Goal: Find specific page/section

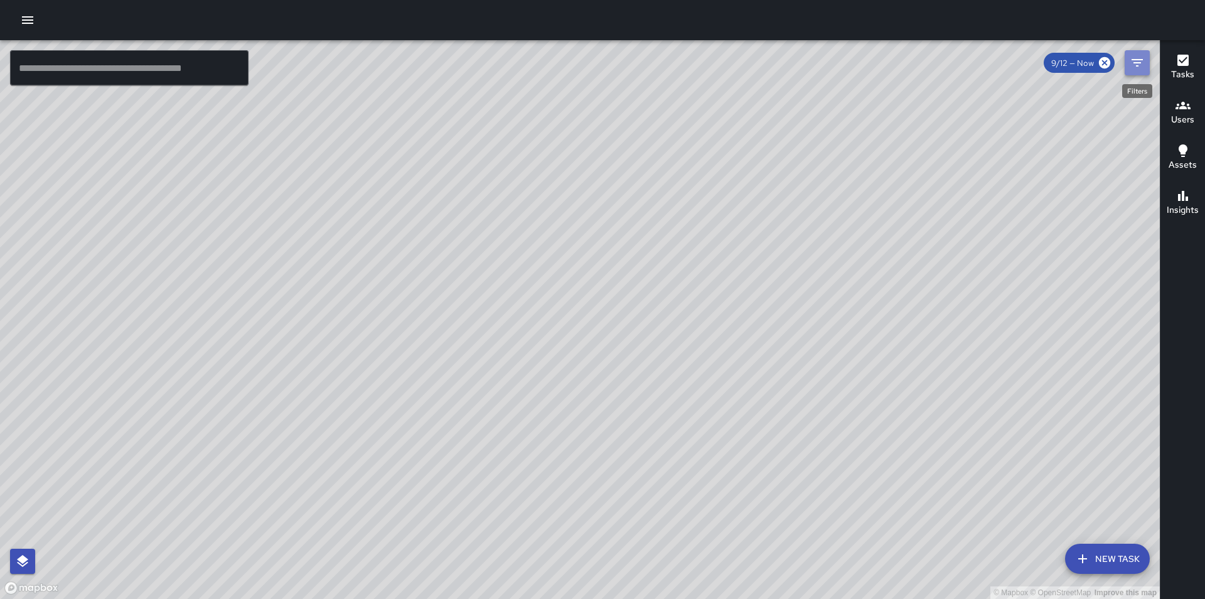
click at [1134, 64] on icon "Filters" at bounding box center [1136, 62] width 15 height 15
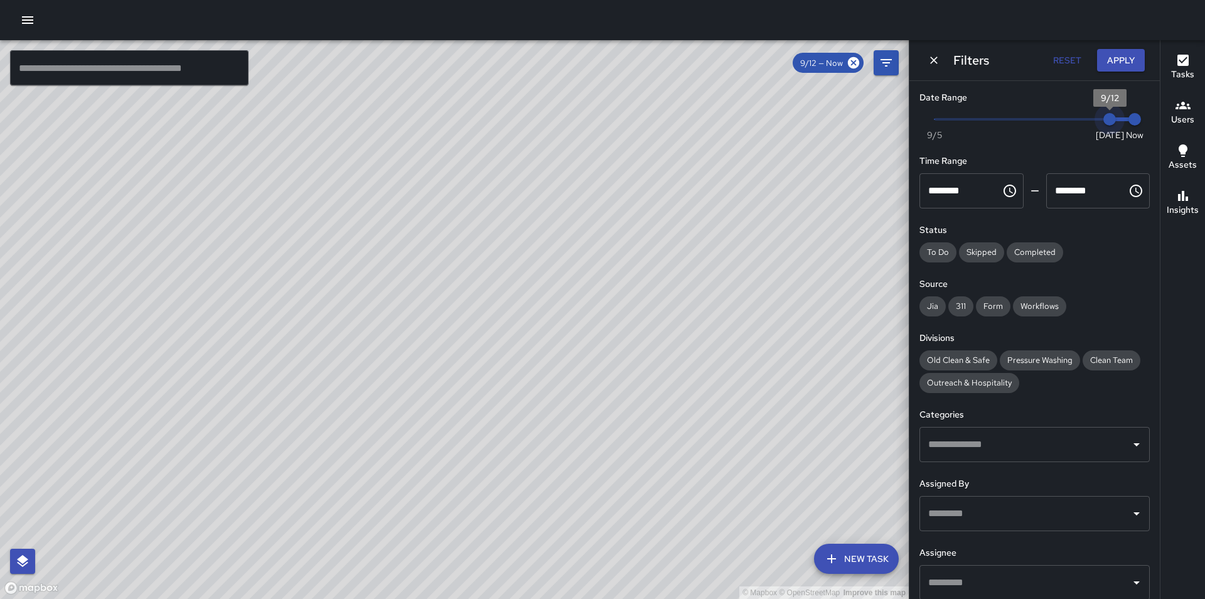
type input "*"
drag, startPoint x: 1091, startPoint y: 120, endPoint x: 1079, endPoint y: 120, distance: 11.9
click at [1079, 120] on span "9/11" at bounding box center [1084, 119] width 13 height 13
type input "*"
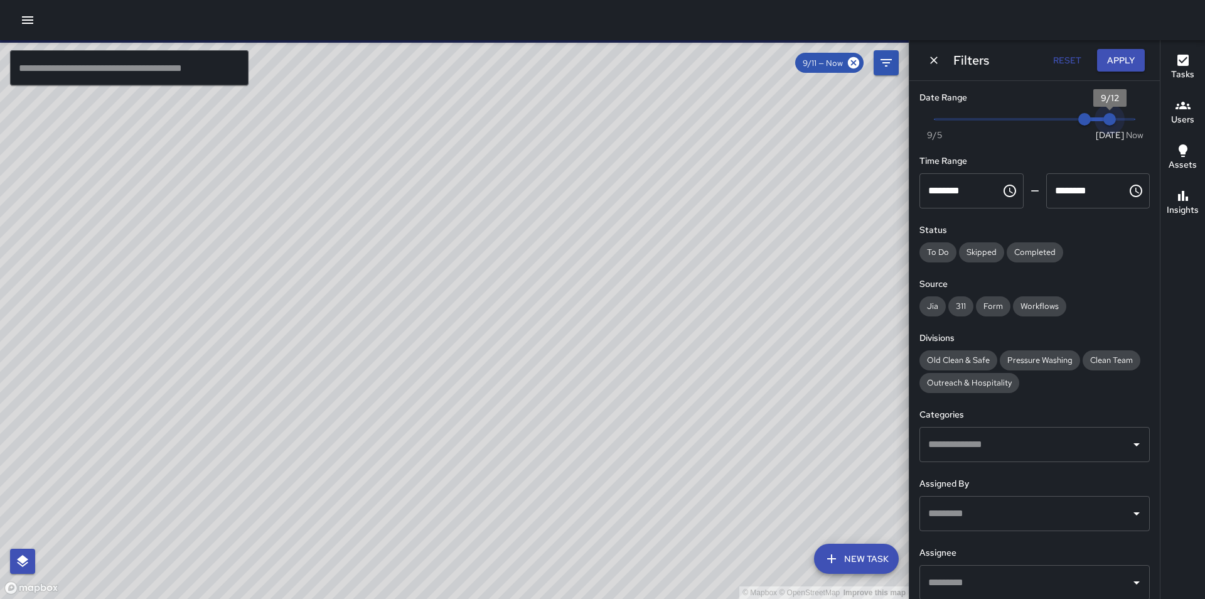
drag, startPoint x: 1127, startPoint y: 120, endPoint x: 1106, endPoint y: 120, distance: 20.7
click at [1106, 120] on span "9/12" at bounding box center [1109, 119] width 13 height 13
click at [981, 512] on input "text" at bounding box center [1025, 513] width 200 height 24
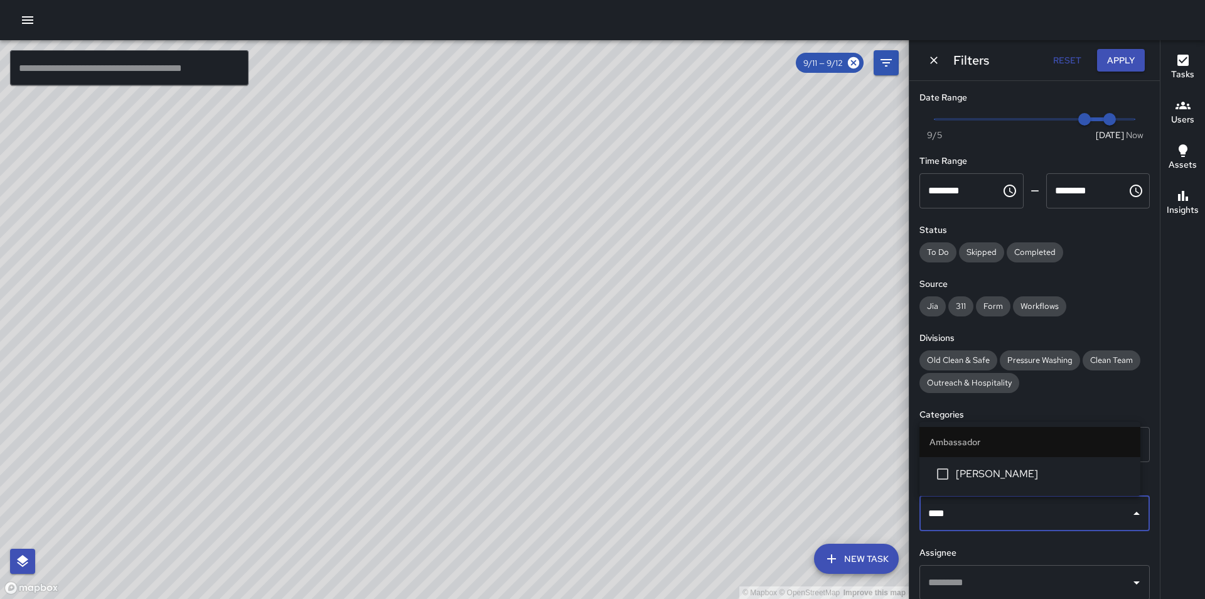
type input "*****"
click at [966, 483] on li "[PERSON_NAME]" at bounding box center [1029, 474] width 221 height 34
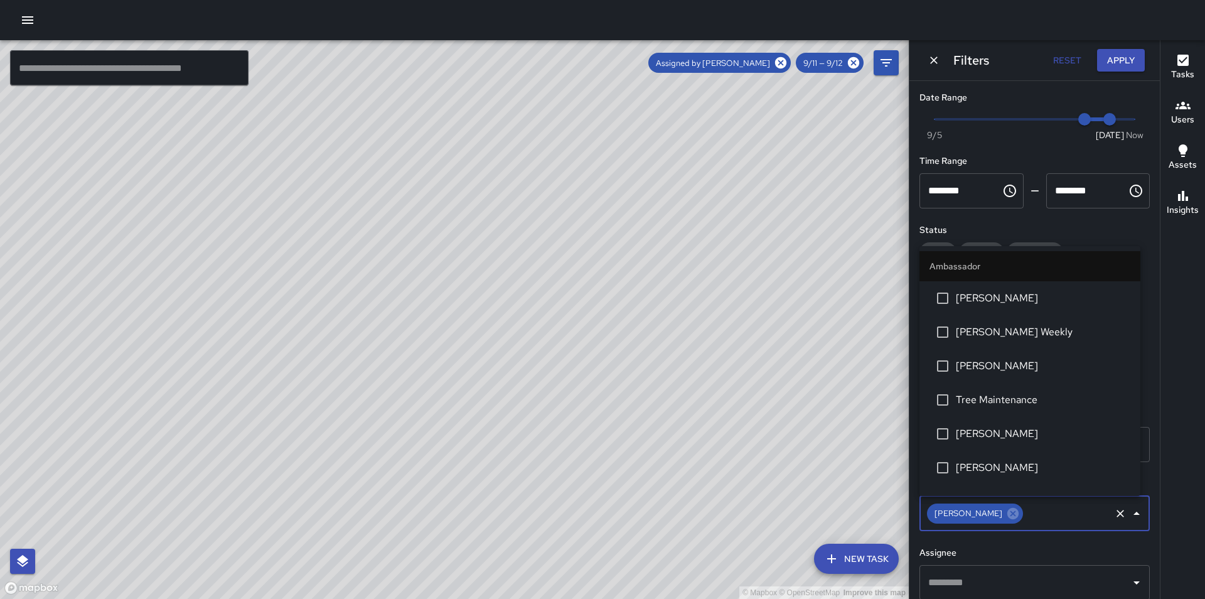
scroll to position [158, 0]
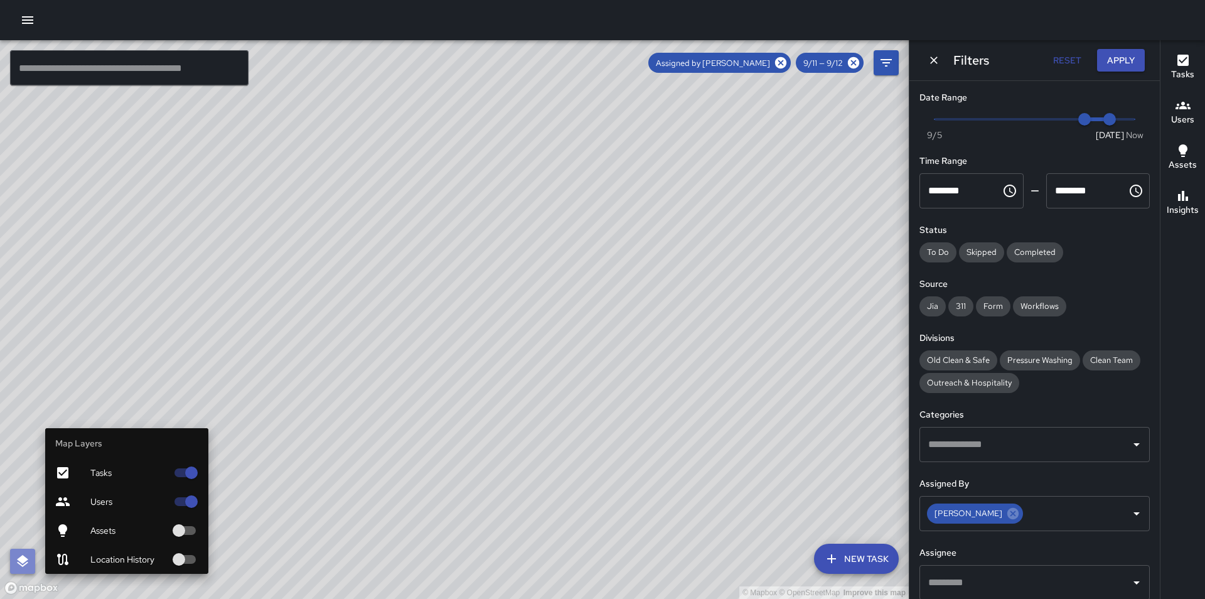
click at [20, 565] on icon "button" at bounding box center [22, 560] width 15 height 15
click at [87, 562] on div at bounding box center [72, 559] width 35 height 15
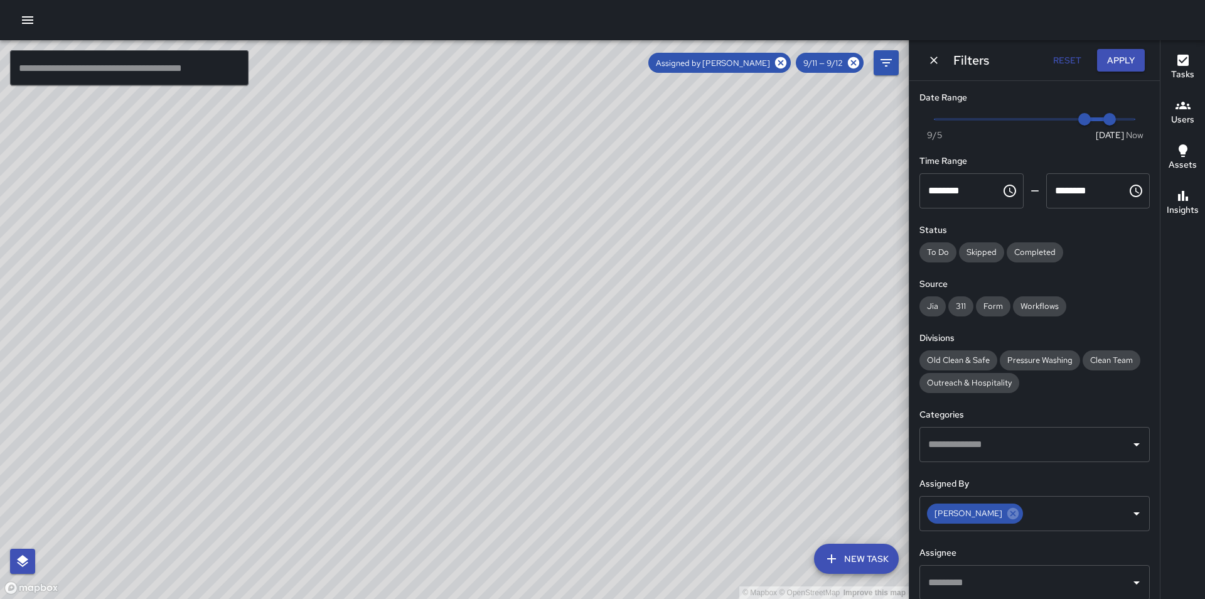
click at [503, 402] on div "© Mapbox © OpenStreetMap Improve this map" at bounding box center [454, 319] width 909 height 558
click at [779, 62] on icon at bounding box center [780, 62] width 11 height 11
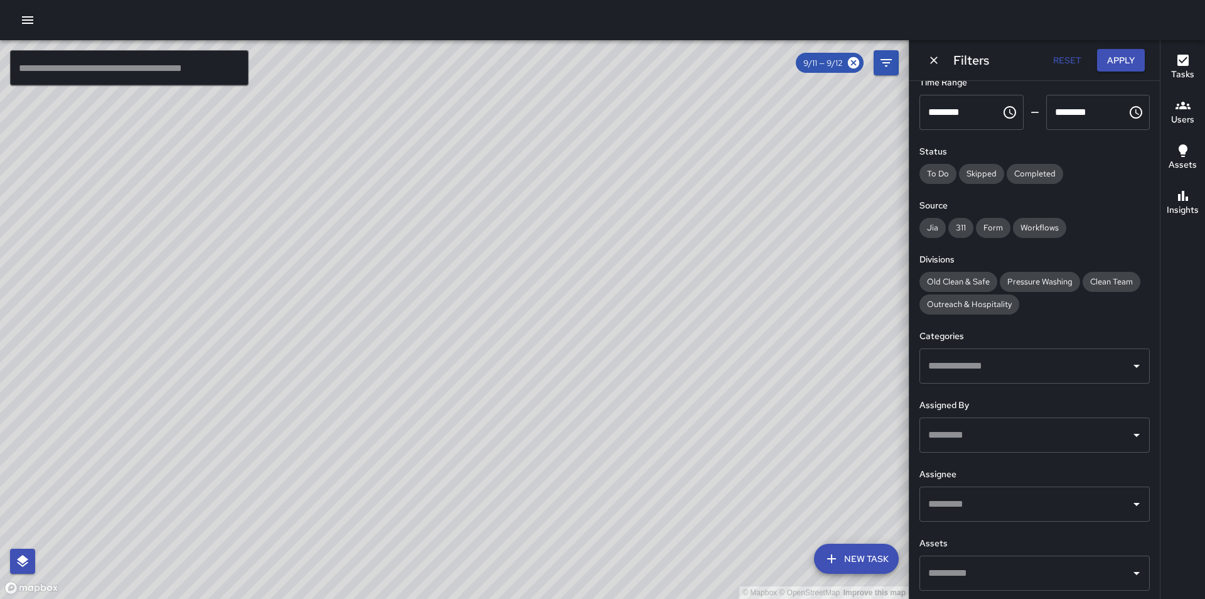
scroll to position [80, 0]
click at [196, 70] on input "text" at bounding box center [129, 67] width 238 height 35
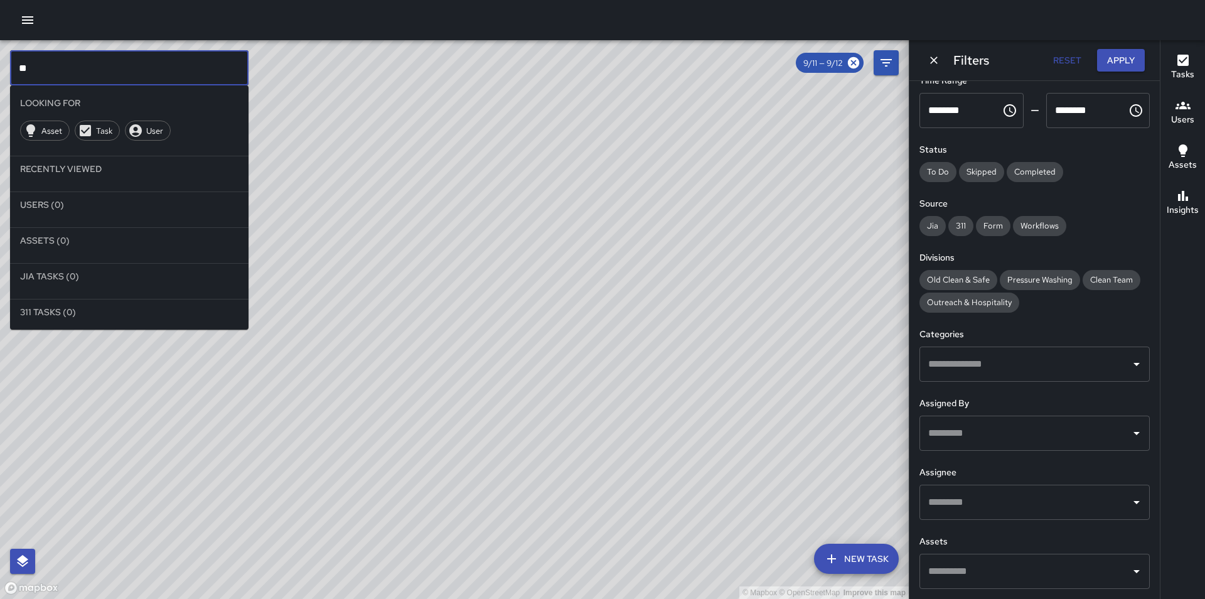
type input "*"
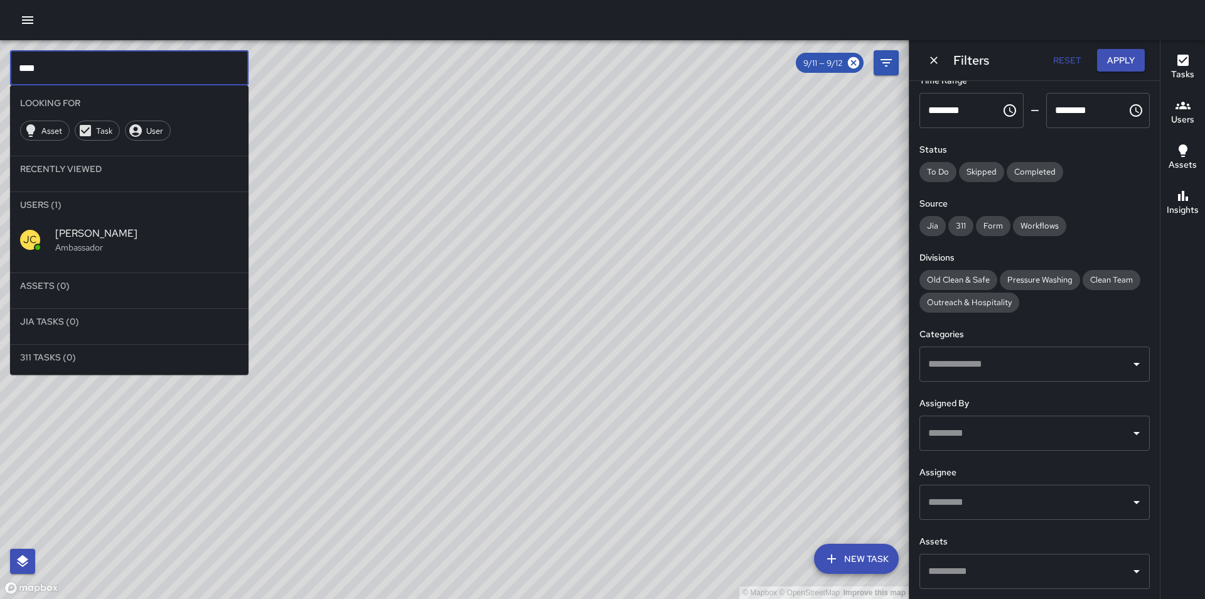
type input "****"
click at [132, 228] on span "[PERSON_NAME]" at bounding box center [146, 233] width 183 height 15
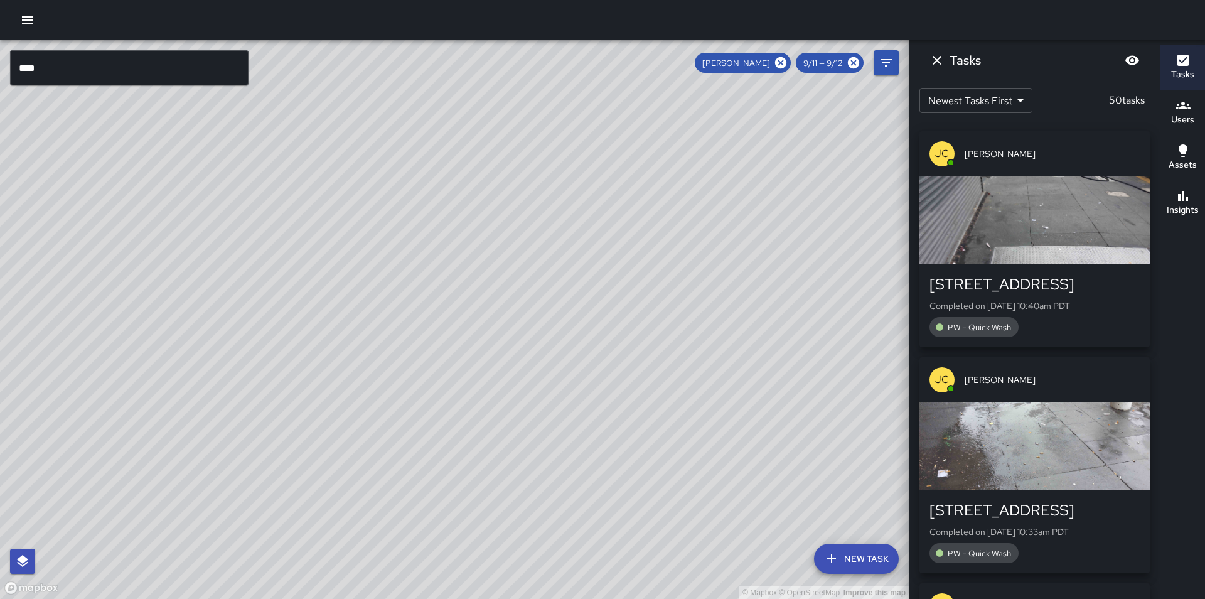
drag, startPoint x: 180, startPoint y: 212, endPoint x: 315, endPoint y: 230, distance: 136.0
click at [366, 227] on div "© Mapbox © OpenStreetMap Improve this map" at bounding box center [454, 319] width 909 height 558
drag, startPoint x: 380, startPoint y: 223, endPoint x: 541, endPoint y: 362, distance: 212.2
click at [542, 363] on div "© Mapbox © OpenStreetMap Improve this map" at bounding box center [454, 319] width 909 height 558
drag, startPoint x: 403, startPoint y: 294, endPoint x: 408, endPoint y: 300, distance: 7.7
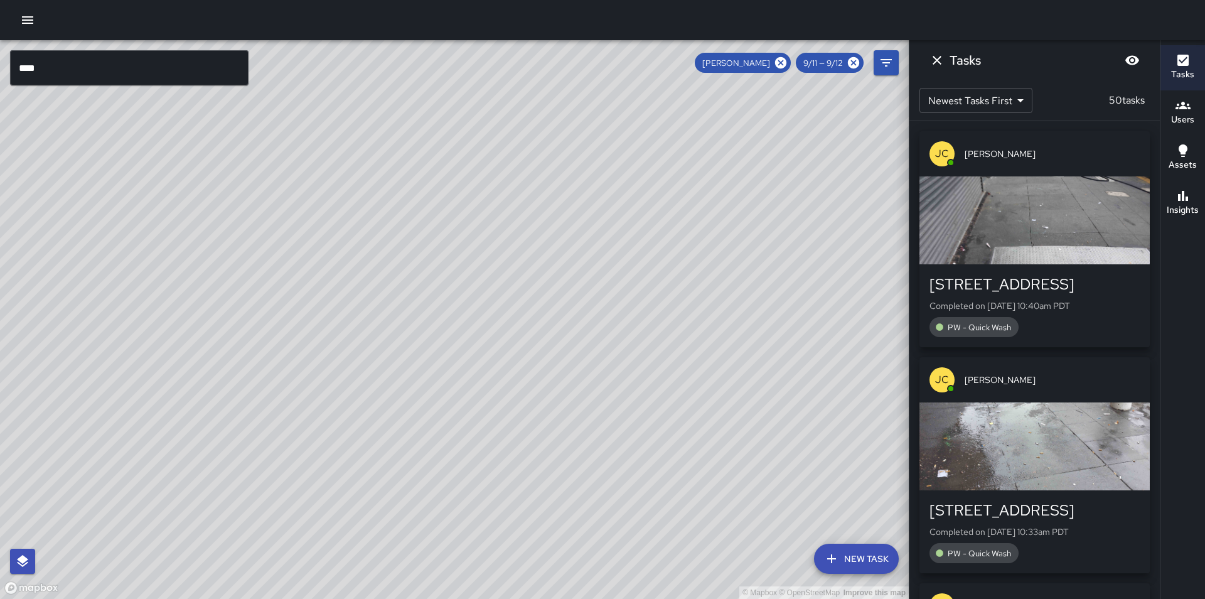
click at [408, 300] on div "© Mapbox © OpenStreetMap Improve this map" at bounding box center [454, 319] width 909 height 558
drag, startPoint x: 449, startPoint y: 375, endPoint x: 252, endPoint y: 202, distance: 261.9
click at [252, 202] on div "© Mapbox © OpenStreetMap Improve this map" at bounding box center [454, 319] width 909 height 558
click at [777, 68] on icon at bounding box center [781, 63] width 14 height 14
